Goal: Task Accomplishment & Management: Complete application form

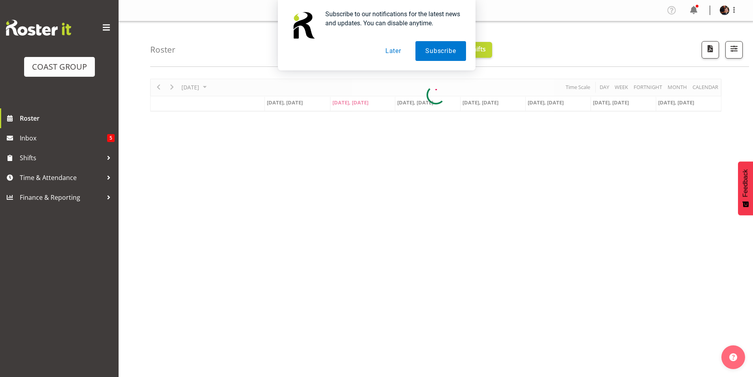
click at [392, 51] on button "Later" at bounding box center [393, 51] width 36 height 20
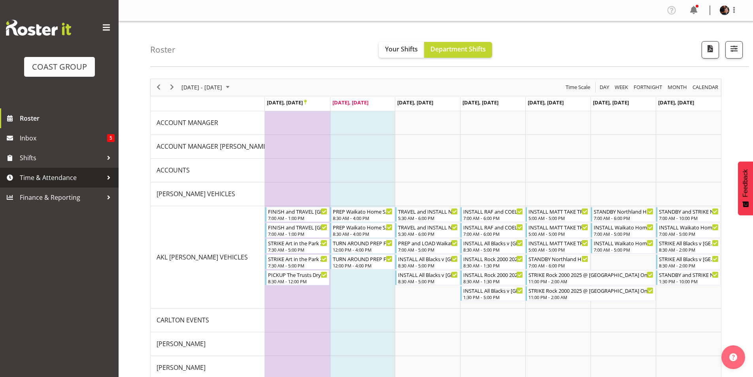
click at [32, 176] on span "Time & Attendance" at bounding box center [61, 178] width 83 height 12
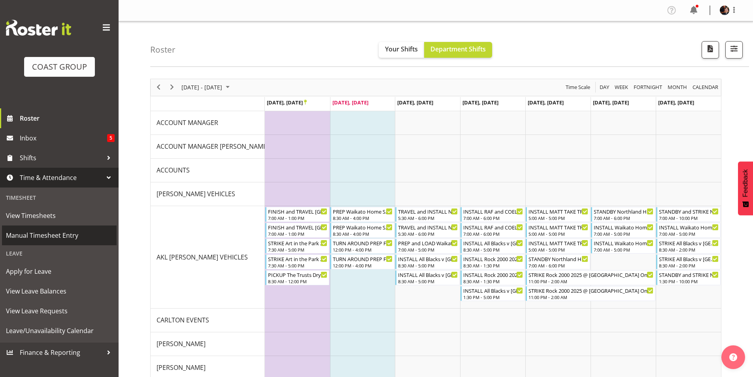
click at [42, 233] on span "Manual Timesheet Entry" at bounding box center [59, 235] width 107 height 12
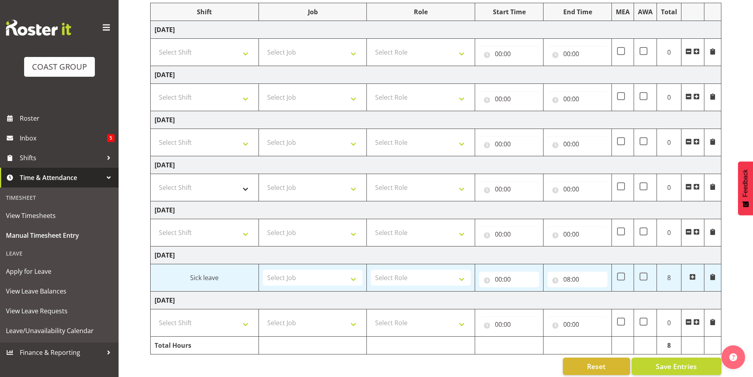
scroll to position [114, 0]
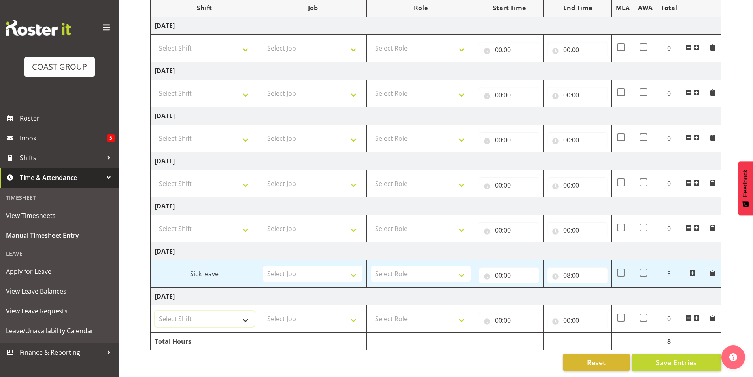
click at [217, 315] on select "Select Shift "Baradene Art Show 2025 @ Baradene School on site @ TBC 1 SLP PROD…" at bounding box center [205, 319] width 100 height 16
select select "5001"
click at [155, 311] on select "Select Shift "Baradene Art Show 2025 @ Baradene School on site @ TBC 1 SLP PROD…" at bounding box center [205, 319] width 100 height 16
click at [207, 89] on select "Select Shift "Baradene Art Show 2025 @ Baradene School on site @ TBC 1 SLP PROD…" at bounding box center [205, 93] width 100 height 16
select select "5001"
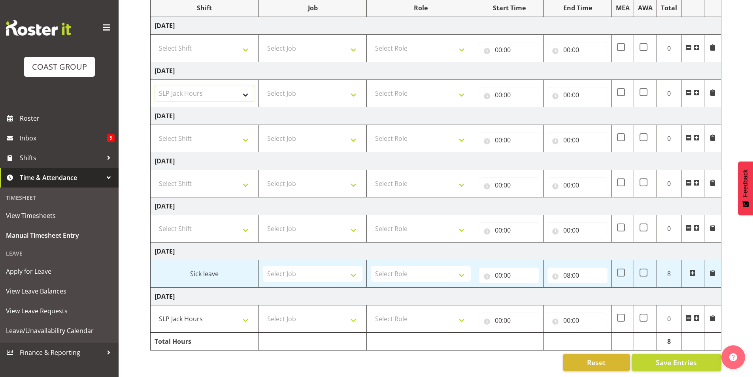
click at [155, 85] on select "Select Shift "Baradene Art Show 2025 @ Baradene School on site @ TBC 1 SLP PROD…" at bounding box center [205, 93] width 100 height 16
click at [221, 40] on select "Select Shift "Baradene Art Show 2025 @ Baradene School on site @ TBC 1 SLP PROD…" at bounding box center [205, 48] width 100 height 16
select select "5001"
click at [155, 40] on select "Select Shift "Baradene Art Show 2025 @ Baradene School on site @ TBC 1 SLP PROD…" at bounding box center [205, 48] width 100 height 16
click at [322, 41] on select "Select Job 1 Carlton Events 1 Carlton Hamilton 1 Carlton Wellington 1 EHS WAREH…" at bounding box center [313, 48] width 100 height 16
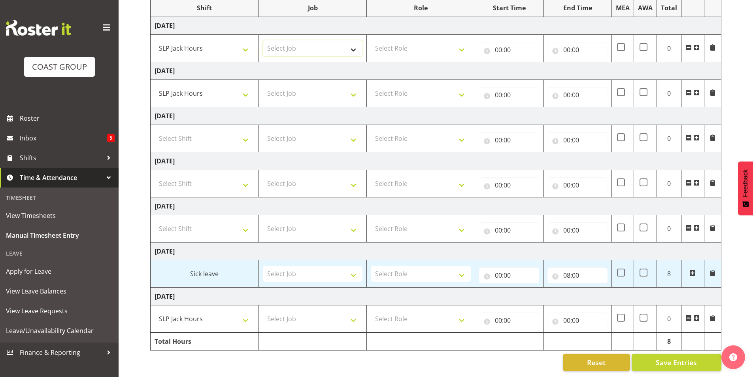
select select "45"
click at [263, 40] on select "Select Job 1 Carlton Events 1 Carlton Hamilton 1 Carlton Wellington 1 EHS WAREH…" at bounding box center [313, 48] width 100 height 16
click at [353, 89] on select "Select Job 1 Carlton Events 1 Carlton Hamilton 1 Carlton Wellington 1 EHS WAREH…" at bounding box center [313, 93] width 100 height 16
select select "45"
click at [263, 85] on select "Select Job 1 Carlton Events 1 Carlton Hamilton 1 Carlton Wellington 1 EHS WAREH…" at bounding box center [313, 93] width 100 height 16
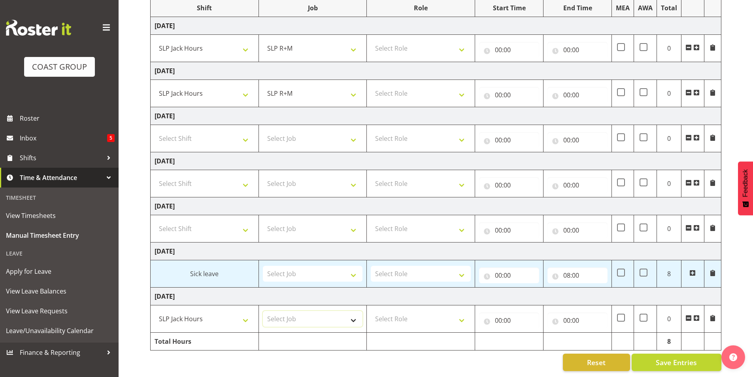
click at [347, 316] on select "Select Job 1 Carlton Events 1 Carlton Hamilton 1 Carlton Wellington 1 EHS WAREH…" at bounding box center [313, 319] width 100 height 16
select select "45"
click at [263, 311] on select "Select Job 1 Carlton Events 1 Carlton Hamilton 1 Carlton Wellington 1 EHS WAREH…" at bounding box center [313, 319] width 100 height 16
drag, startPoint x: 414, startPoint y: 312, endPoint x: 419, endPoint y: 311, distance: 4.8
click at [415, 312] on select "Select Role SLP Repairs Technician" at bounding box center [421, 319] width 100 height 16
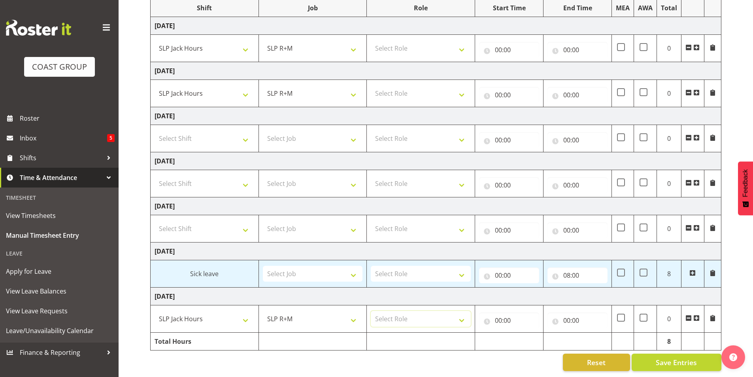
select select "126"
click at [371, 311] on select "Select Role SLP Repairs Technician" at bounding box center [421, 319] width 100 height 16
click at [408, 85] on select "Select Role SLP Repairs Technician" at bounding box center [421, 93] width 100 height 16
select select "126"
click at [371, 85] on select "Select Role SLP Repairs Technician" at bounding box center [421, 93] width 100 height 16
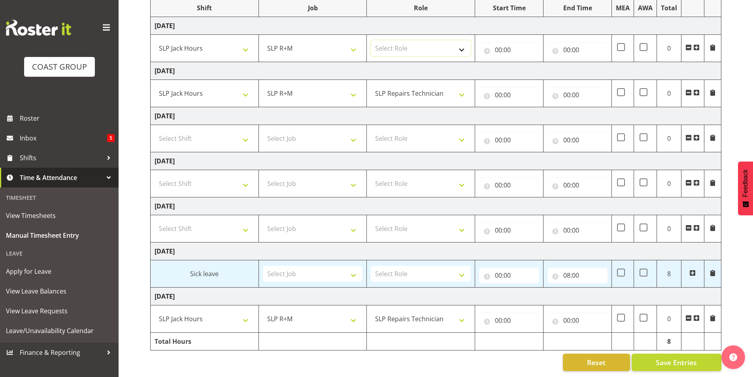
click at [413, 40] on select "Select Role SLP Repairs Technician" at bounding box center [421, 48] width 100 height 16
select select "126"
click at [371, 40] on select "Select Role SLP Repairs Technician" at bounding box center [421, 48] width 100 height 16
click at [498, 45] on input "00:00" at bounding box center [509, 50] width 60 height 16
click at [532, 64] on select "00 01 02 03 04 05 06 07 08 09 10 11 12 13 14 15 16 17 18 19 20 21 22 23" at bounding box center [533, 70] width 18 height 16
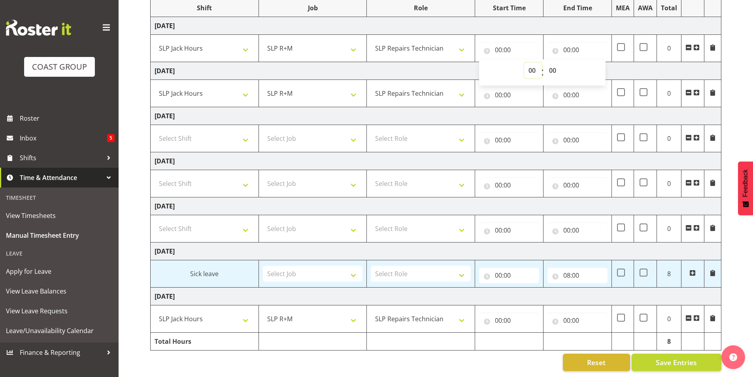
select select "6"
click at [524, 62] on select "00 01 02 03 04 05 06 07 08 09 10 11 12 13 14 15 16 17 18 19 20 21 22 23" at bounding box center [533, 70] width 18 height 16
type input "06:00"
click at [554, 66] on select "00 01 02 03 04 05 06 07 08 09 10 11 12 13 14 15 16 17 18 19 20 21 22 23 24 25 2…" at bounding box center [554, 70] width 18 height 16
select select "30"
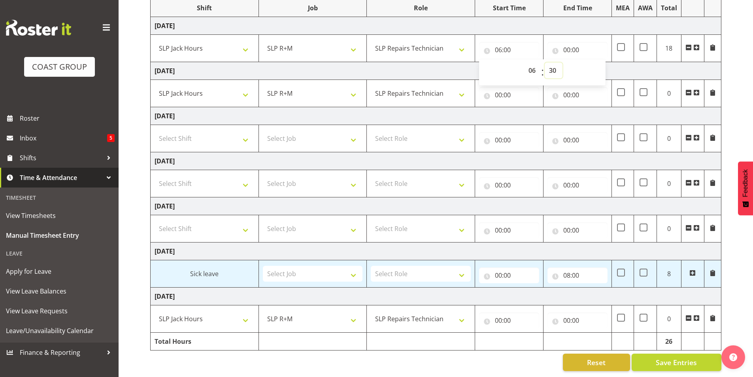
click at [545, 62] on select "00 01 02 03 04 05 06 07 08 09 10 11 12 13 14 15 16 17 18 19 20 21 22 23 24 25 2…" at bounding box center [554, 70] width 18 height 16
type input "06:30"
click at [569, 43] on input "00:00" at bounding box center [577, 50] width 60 height 16
click at [601, 65] on select "00 01 02 03 04 05 06 07 08 09 10 11 12 13 14 15 16 17 18 19 20 21 22 23" at bounding box center [601, 70] width 18 height 16
select select "14"
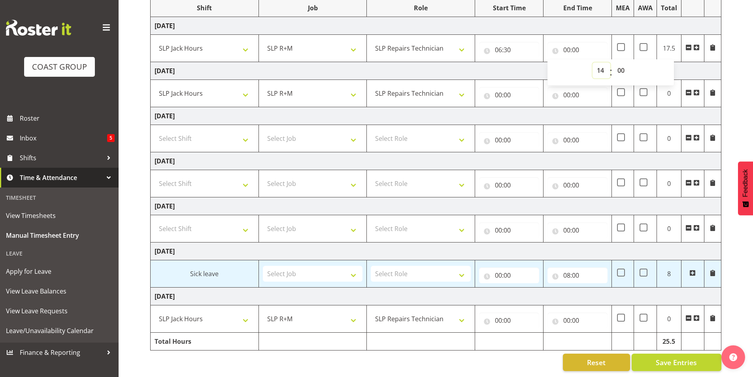
click at [592, 62] on select "00 01 02 03 04 05 06 07 08 09 10 11 12 13 14 15 16 17 18 19 20 21 22 23" at bounding box center [601, 70] width 18 height 16
type input "14:00"
click at [621, 64] on select "00 01 02 03 04 05 06 07 08 09 10 11 12 13 14 15 16 17 18 19 20 21 22 23 24 25 2…" at bounding box center [622, 70] width 18 height 16
select select "30"
click at [613, 62] on select "00 01 02 03 04 05 06 07 08 09 10 11 12 13 14 15 16 17 18 19 20 21 22 23 24 25 2…" at bounding box center [622, 70] width 18 height 16
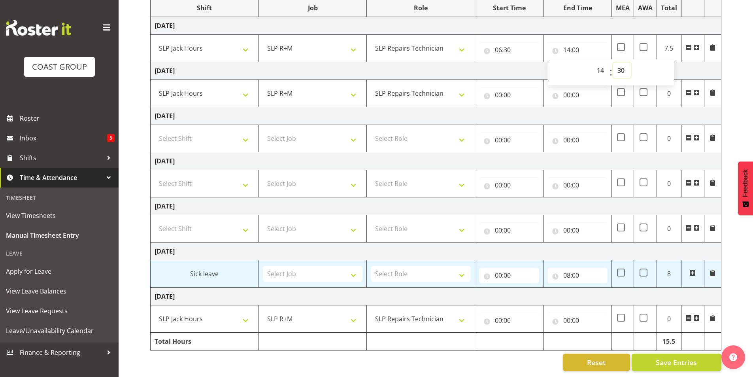
type input "14:30"
click at [497, 89] on input "00:00" at bounding box center [509, 95] width 60 height 16
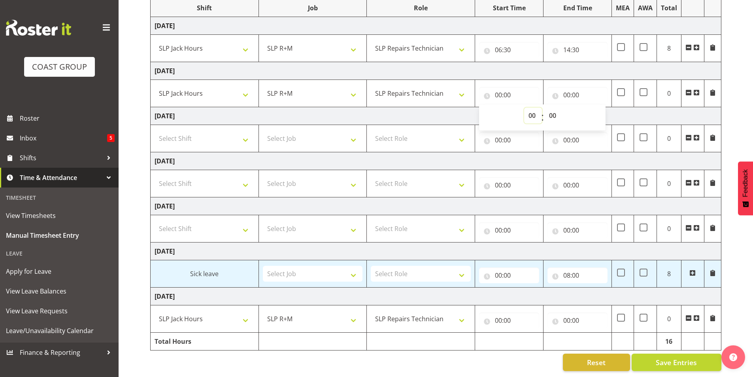
click at [532, 108] on select "00 01 02 03 04 05 06 07 08 09 10 11 12 13 14 15 16 17 18 19 20 21 22 23" at bounding box center [533, 116] width 18 height 16
select select "6"
click at [524, 108] on select "00 01 02 03 04 05 06 07 08 09 10 11 12 13 14 15 16 17 18 19 20 21 22 23" at bounding box center [533, 116] width 18 height 16
type input "06:00"
click at [553, 109] on select "00 01 02 03 04 05 06 07 08 09 10 11 12 13 14 15 16 17 18 19 20 21 22 23 24 25 2…" at bounding box center [554, 116] width 18 height 16
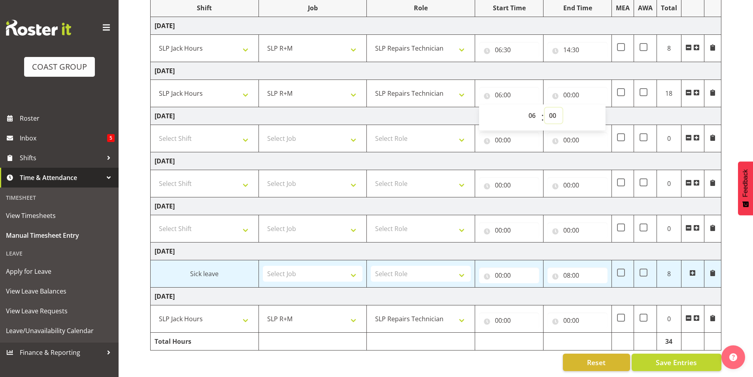
select select "30"
click at [545, 108] on select "00 01 02 03 04 05 06 07 08 09 10 11 12 13 14 15 16 17 18 19 20 21 22 23 24 25 2…" at bounding box center [554, 116] width 18 height 16
type input "06:30"
click at [566, 87] on input "00:00" at bounding box center [577, 95] width 60 height 16
click at [600, 110] on select "00 01 02 03 04 05 06 07 08 09 10 11 12 13 14 15 16 17 18 19 20 21 22 23" at bounding box center [601, 116] width 18 height 16
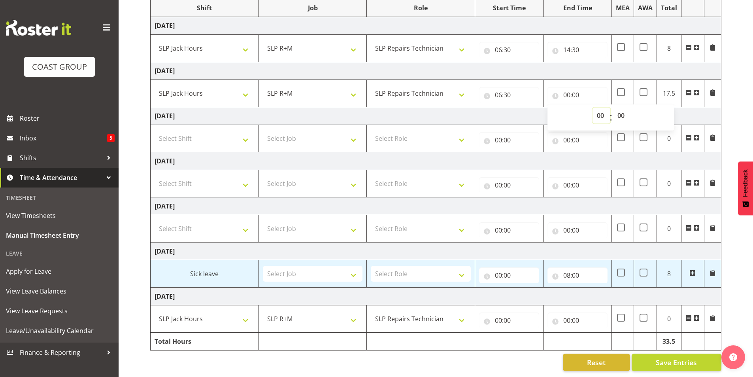
select select "14"
click at [592, 108] on select "00 01 02 03 04 05 06 07 08 09 10 11 12 13 14 15 16 17 18 19 20 21 22 23" at bounding box center [601, 116] width 18 height 16
type input "14:00"
click at [621, 108] on select "00 01 02 03 04 05 06 07 08 09 10 11 12 13 14 15 16 17 18 19 20 21 22 23 24 25 2…" at bounding box center [622, 116] width 18 height 16
select select "30"
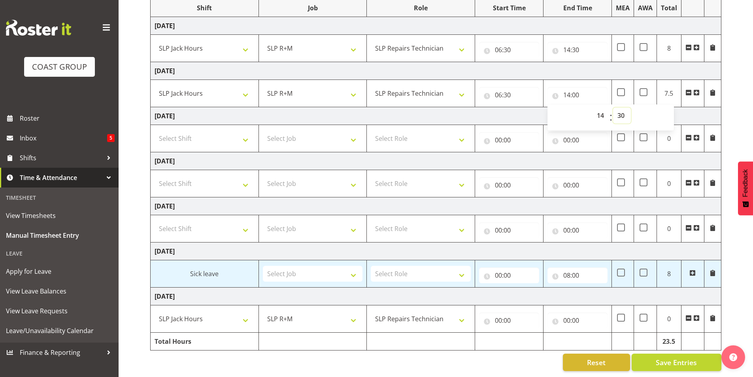
click at [613, 108] on select "00 01 02 03 04 05 06 07 08 09 10 11 12 13 14 15 16 17 18 19 20 21 22 23 24 25 2…" at bounding box center [622, 116] width 18 height 16
type input "14:30"
click at [497, 312] on input "00:00" at bounding box center [509, 320] width 60 height 16
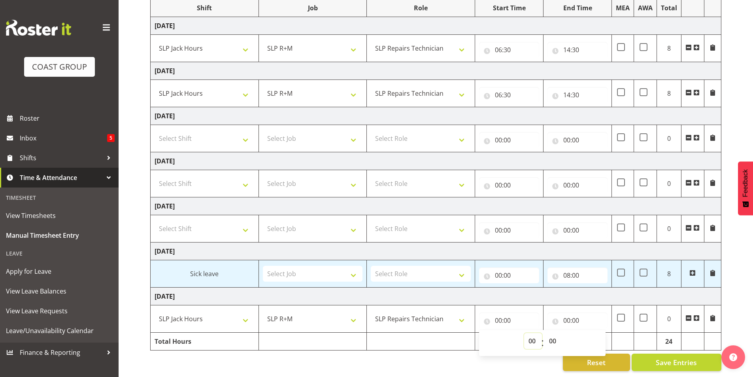
click at [532, 335] on select "00 01 02 03 04 05 06 07 08 09 10 11 12 13 14 15 16 17 18 19 20 21 22 23" at bounding box center [533, 341] width 18 height 16
select select "6"
click at [524, 333] on select "00 01 02 03 04 05 06 07 08 09 10 11 12 13 14 15 16 17 18 19 20 21 22 23" at bounding box center [533, 341] width 18 height 16
type input "06:00"
click at [551, 334] on select "00 01 02 03 04 05 06 07 08 09 10 11 12 13 14 15 16 17 18 19 20 21 22 23 24 25 2…" at bounding box center [554, 341] width 18 height 16
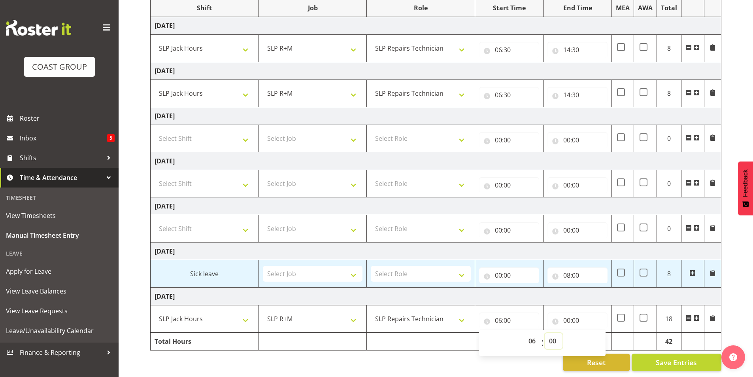
select select "30"
click at [545, 333] on select "00 01 02 03 04 05 06 07 08 09 10 11 12 13 14 15 16 17 18 19 20 21 22 23 24 25 2…" at bounding box center [554, 341] width 18 height 16
type input "06:30"
click at [564, 313] on input "00:00" at bounding box center [577, 320] width 60 height 16
click at [601, 333] on select "00 01 02 03 04 05 06 07 08 09 10 11 12 13 14 15 16 17 18 19 20 21 22 23" at bounding box center [601, 341] width 18 height 16
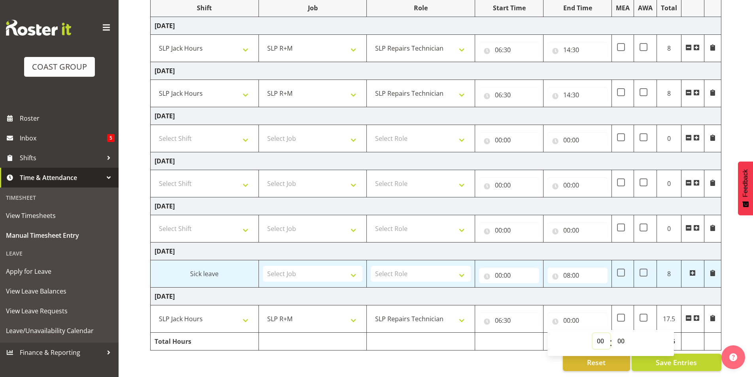
select select "14"
click at [592, 333] on select "00 01 02 03 04 05 06 07 08 09 10 11 12 13 14 15 16 17 18 19 20 21 22 23" at bounding box center [601, 341] width 18 height 16
type input "14:00"
click at [621, 334] on select "00 01 02 03 04 05 06 07 08 09 10 11 12 13 14 15 16 17 18 19 20 21 22 23 24 25 2…" at bounding box center [622, 341] width 18 height 16
select select "30"
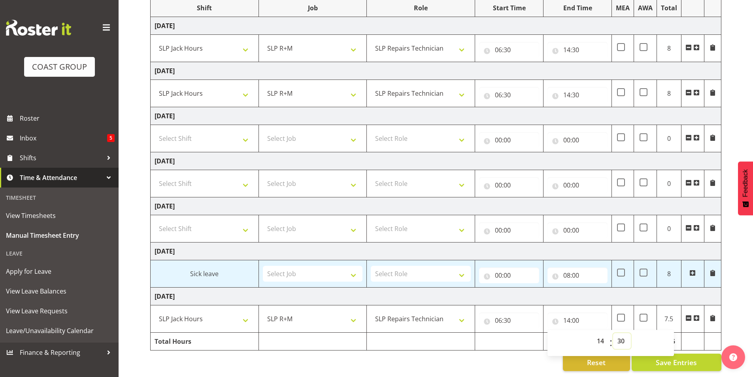
click at [613, 333] on select "00 01 02 03 04 05 06 07 08 09 10 11 12 13 14 15 16 17 18 19 20 21 22 23 24 25 2…" at bounding box center [622, 341] width 18 height 16
type input "14:30"
click at [538, 355] on div "Reset Save Entries" at bounding box center [435, 361] width 571 height 17
click at [673, 358] on span "Save Entries" at bounding box center [676, 362] width 41 height 10
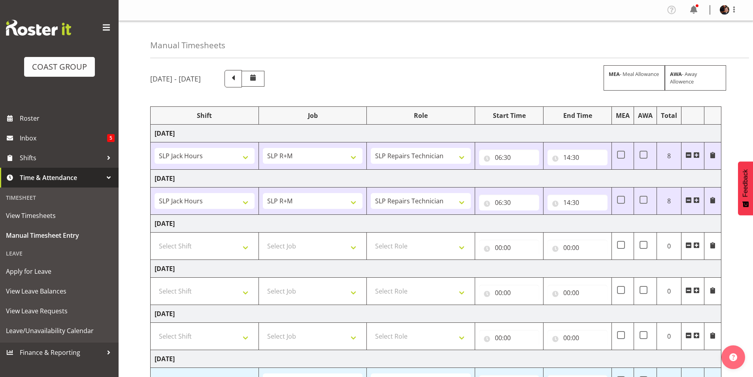
scroll to position [0, 0]
click at [733, 10] on span at bounding box center [733, 9] width 9 height 9
click at [687, 41] on link "Log Out" at bounding box center [701, 41] width 76 height 14
